Goal: Check status: Check status

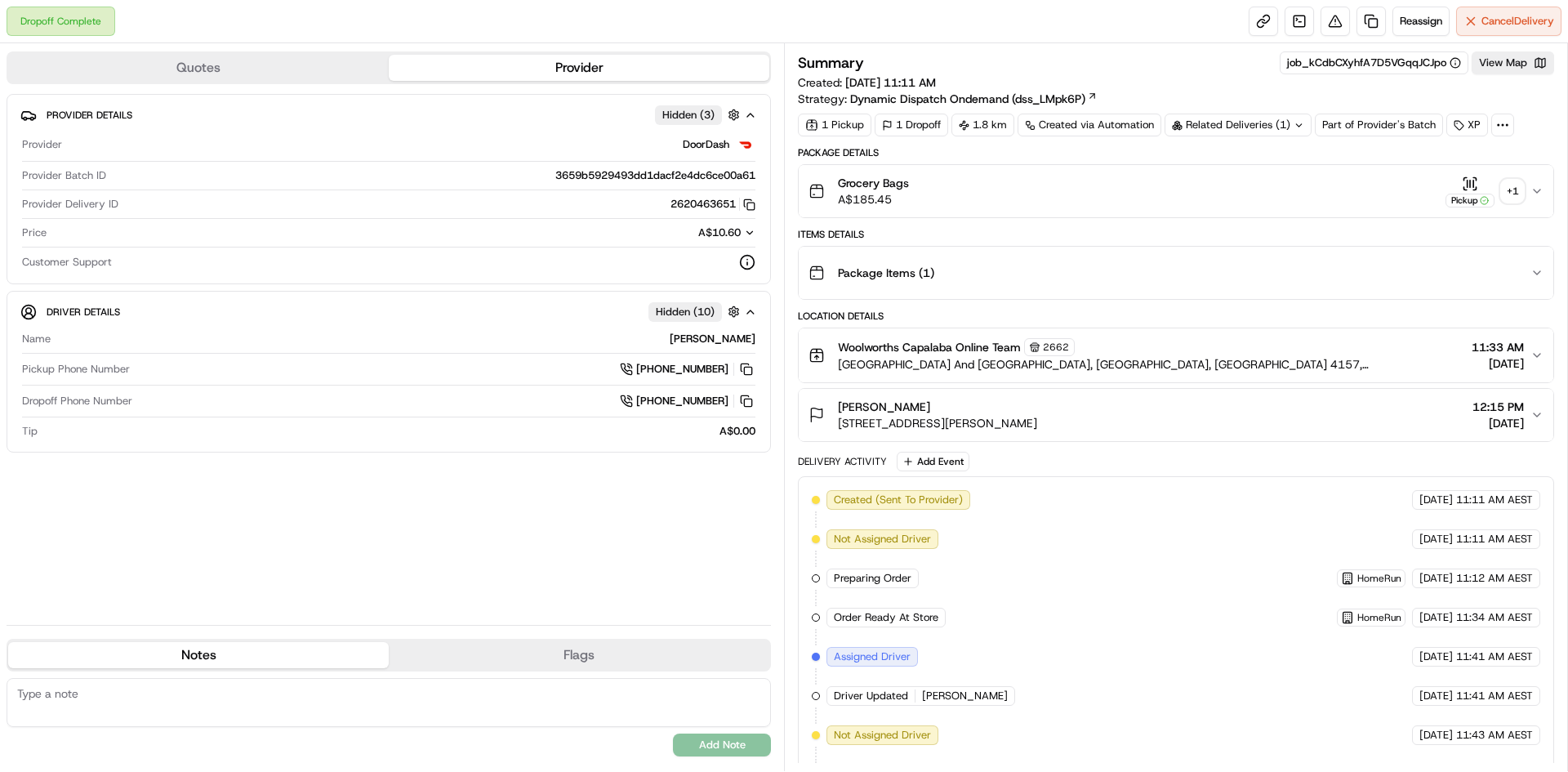
click at [1518, 196] on div "+ 1" at bounding box center [1513, 191] width 23 height 23
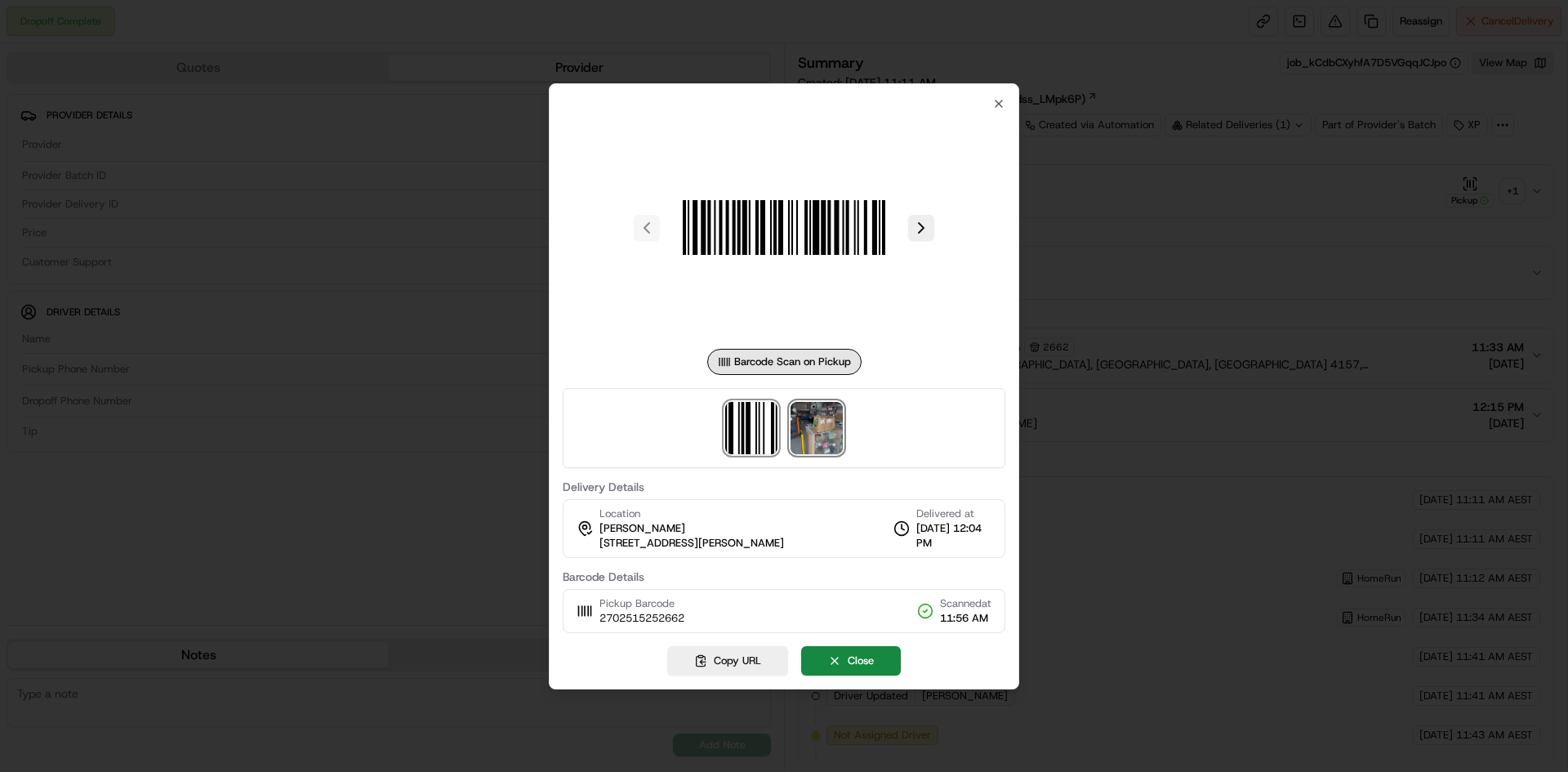
click at [828, 438] on img at bounding box center [817, 428] width 53 height 53
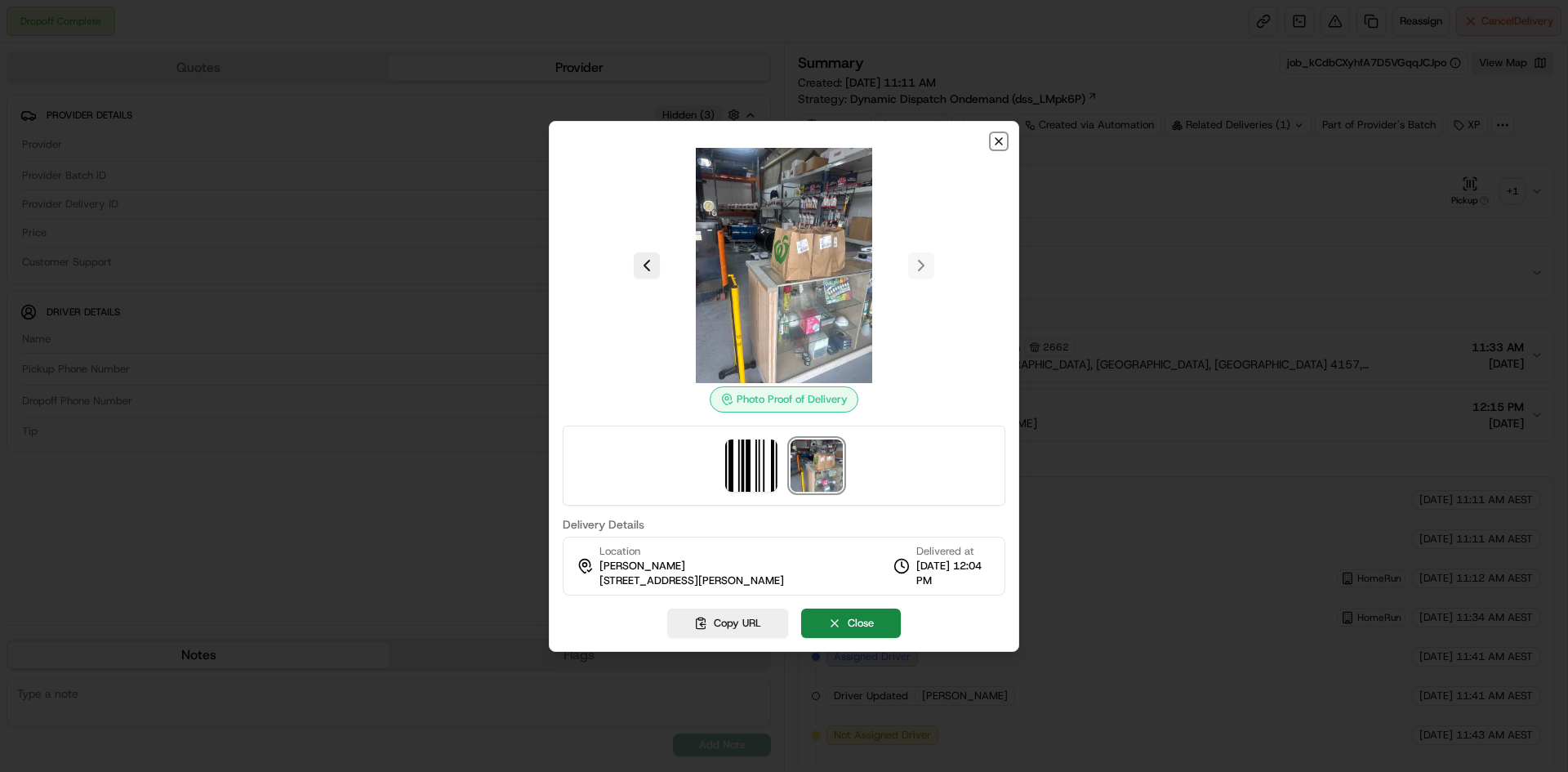
click at [1000, 144] on icon "button" at bounding box center [998, 141] width 13 height 13
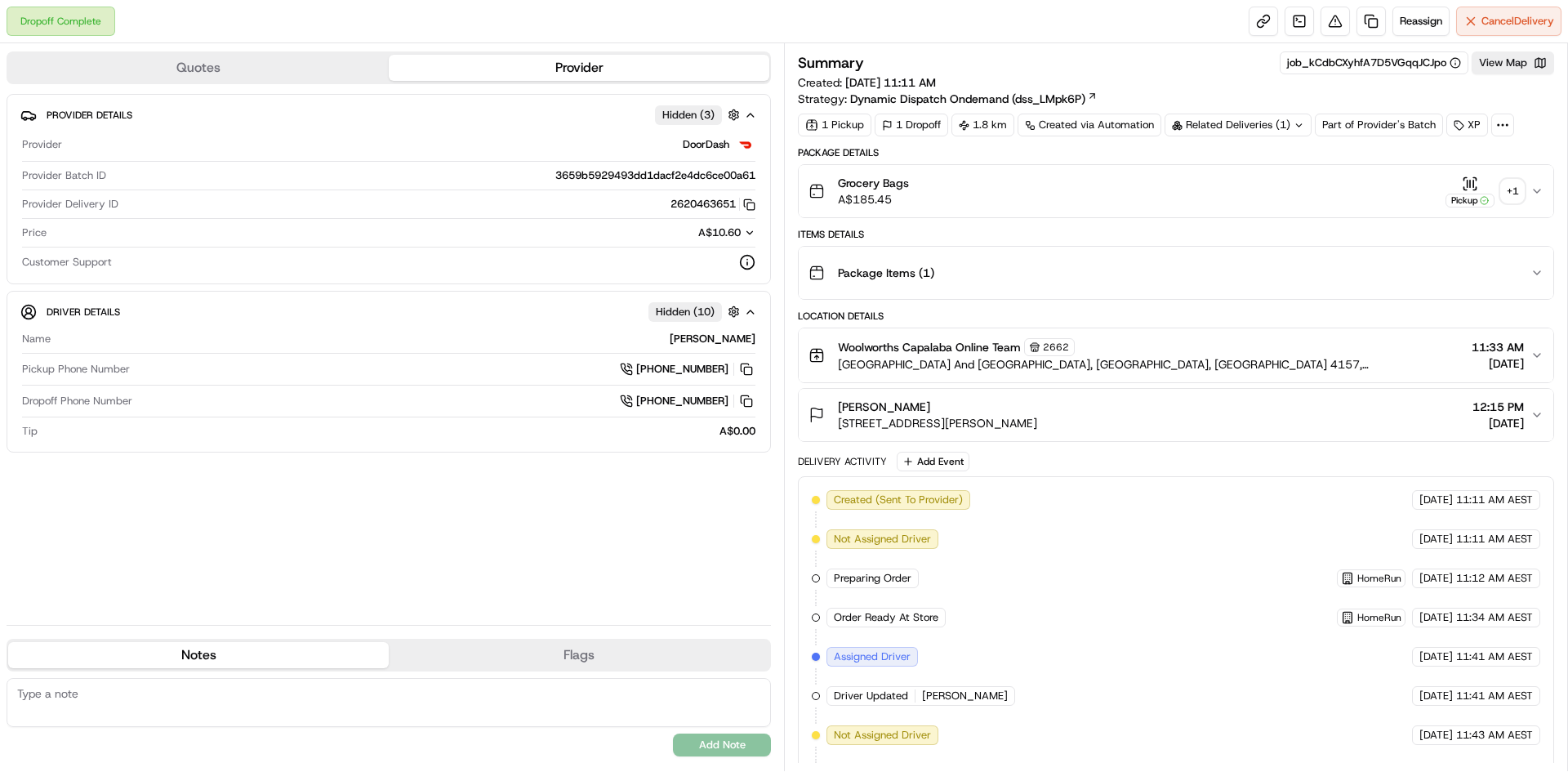
click at [1539, 272] on icon "button" at bounding box center [1536, 273] width 6 height 4
click at [1539, 272] on icon "button" at bounding box center [1536, 273] width 13 height 13
click at [1539, 272] on icon "button" at bounding box center [1536, 273] width 6 height 4
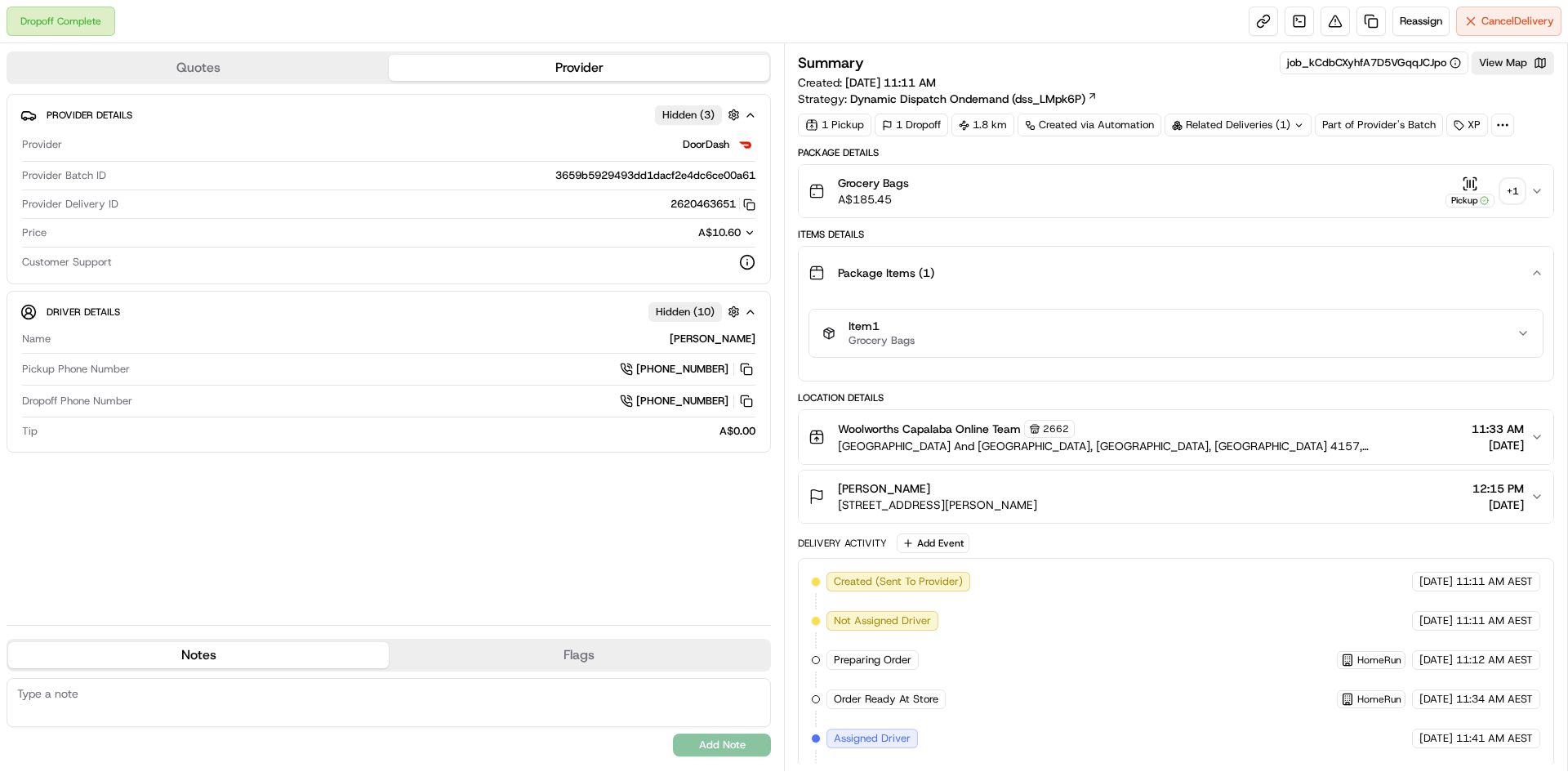
click at [1528, 353] on button "Item 1 Grocery Bags" at bounding box center [1175, 333] width 734 height 47
